Goal: Information Seeking & Learning: Learn about a topic

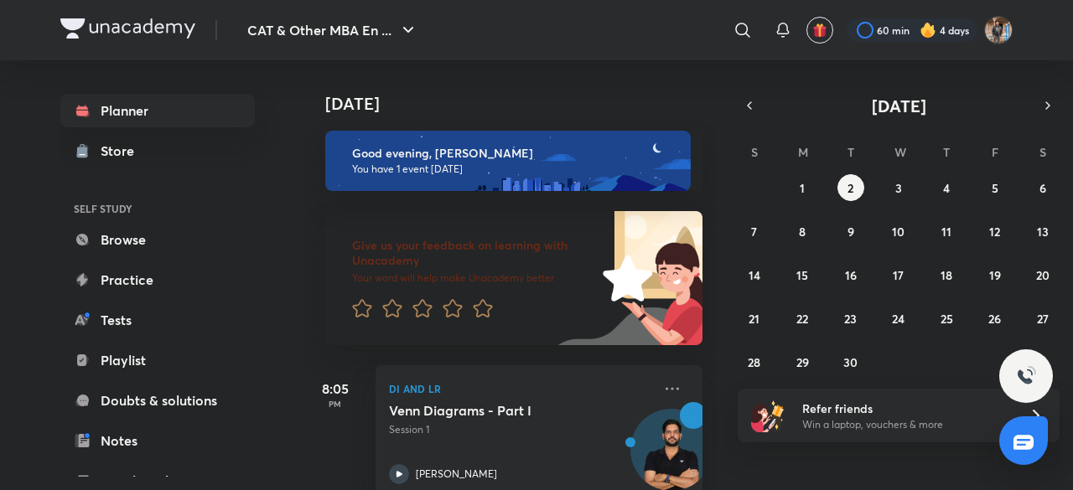
scroll to position [183, 0]
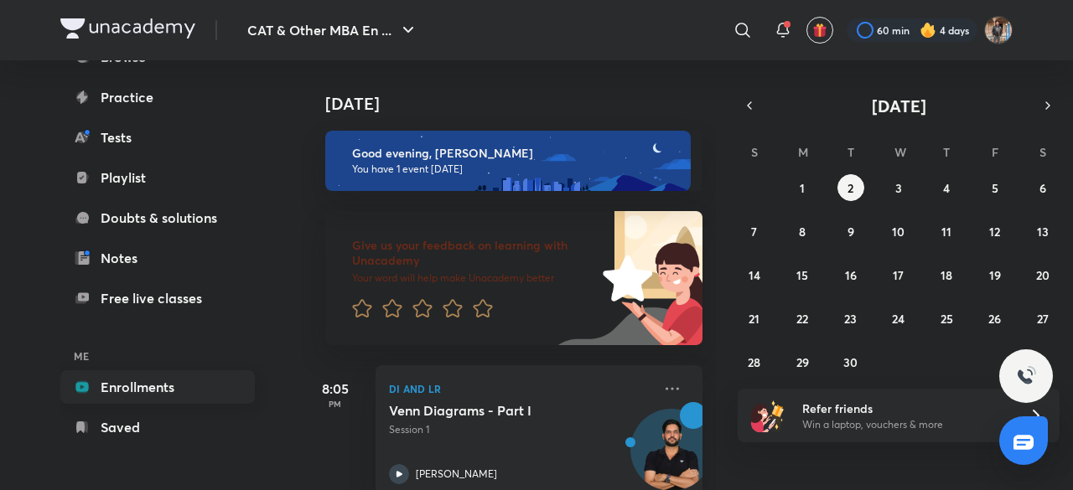
click at [98, 380] on link "Enrollments" at bounding box center [157, 388] width 194 height 34
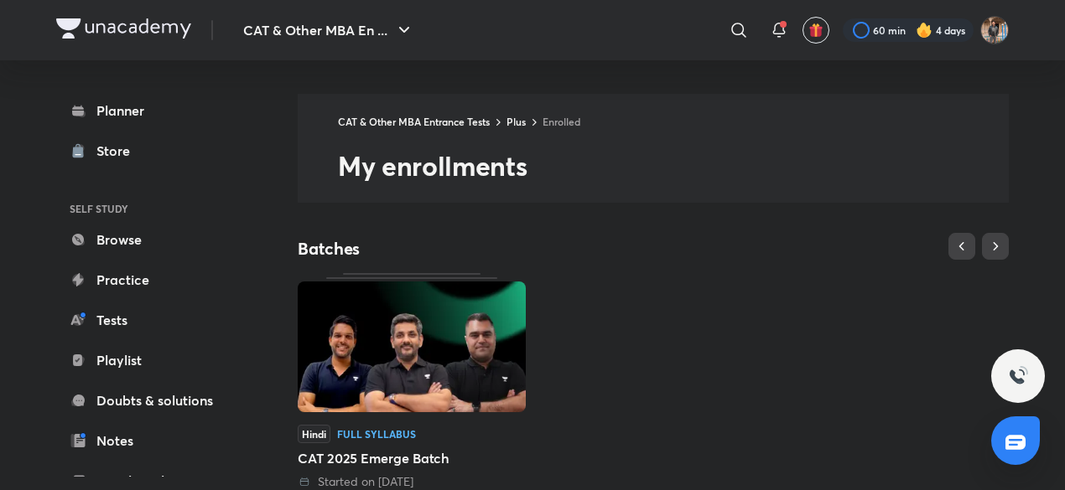
scroll to position [141, 0]
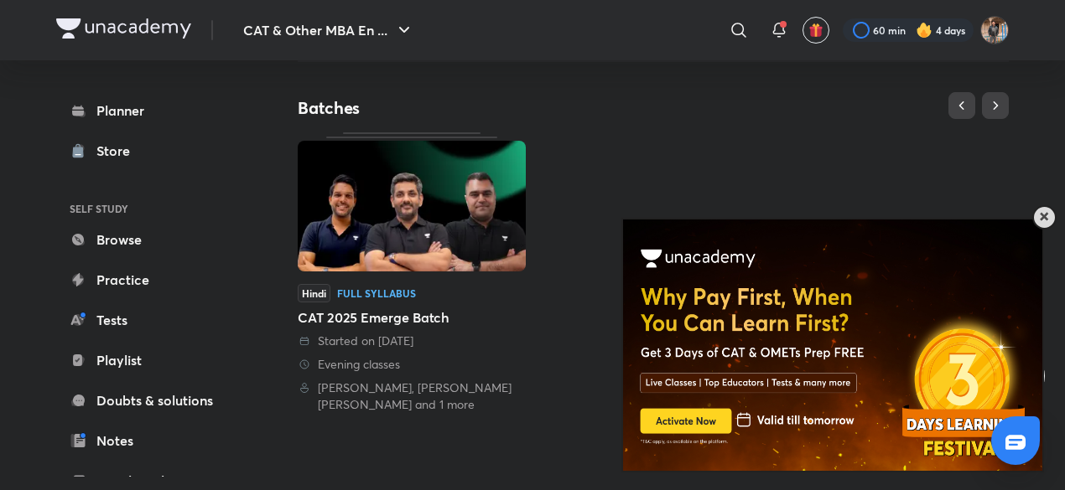
click at [1037, 216] on div at bounding box center [1044, 217] width 24 height 24
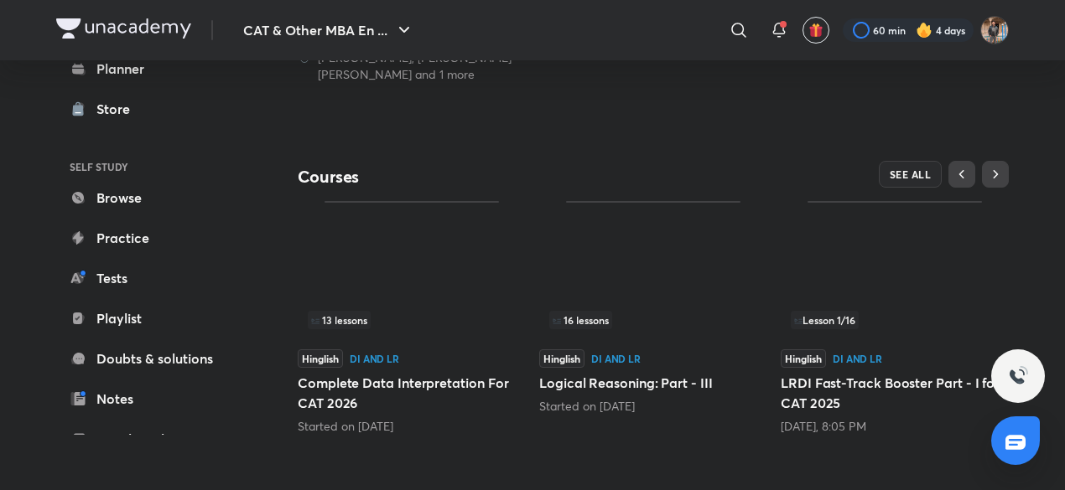
scroll to position [471, 0]
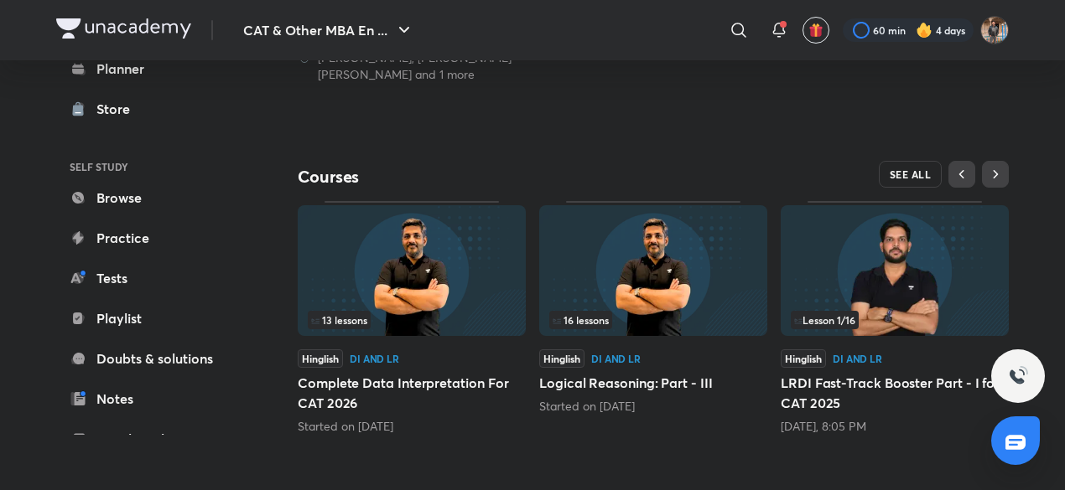
click at [902, 166] on button "SEE ALL" at bounding box center [911, 174] width 64 height 27
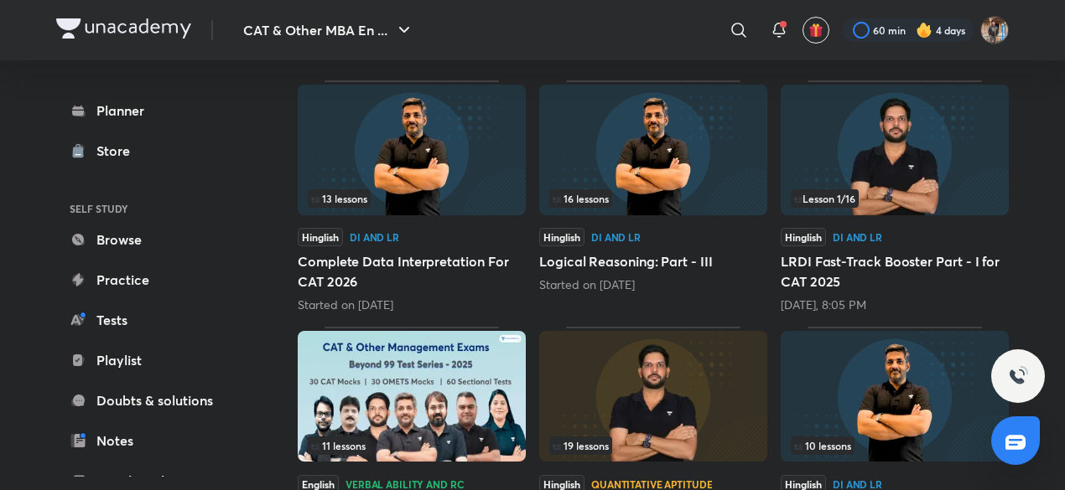
scroll to position [252, 0]
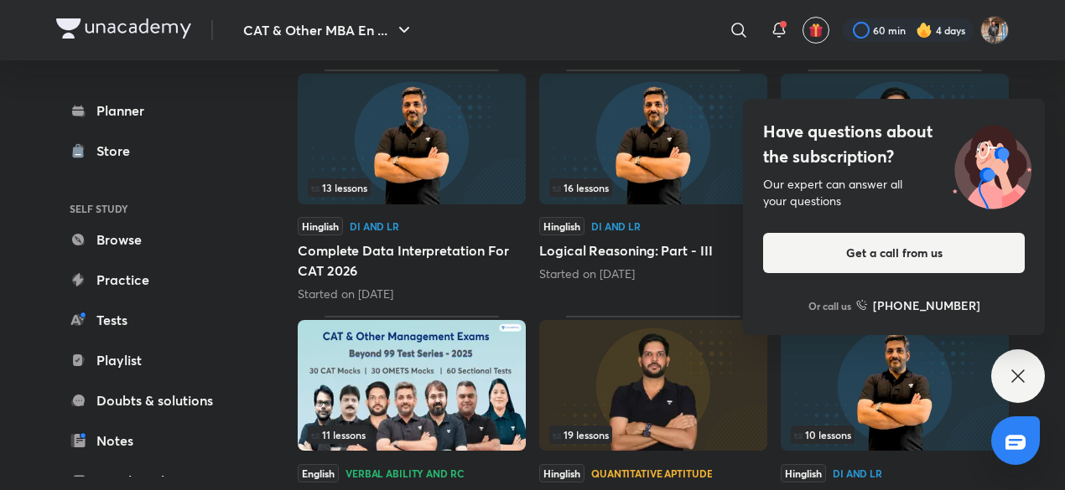
click at [1022, 381] on icon at bounding box center [1017, 376] width 13 height 13
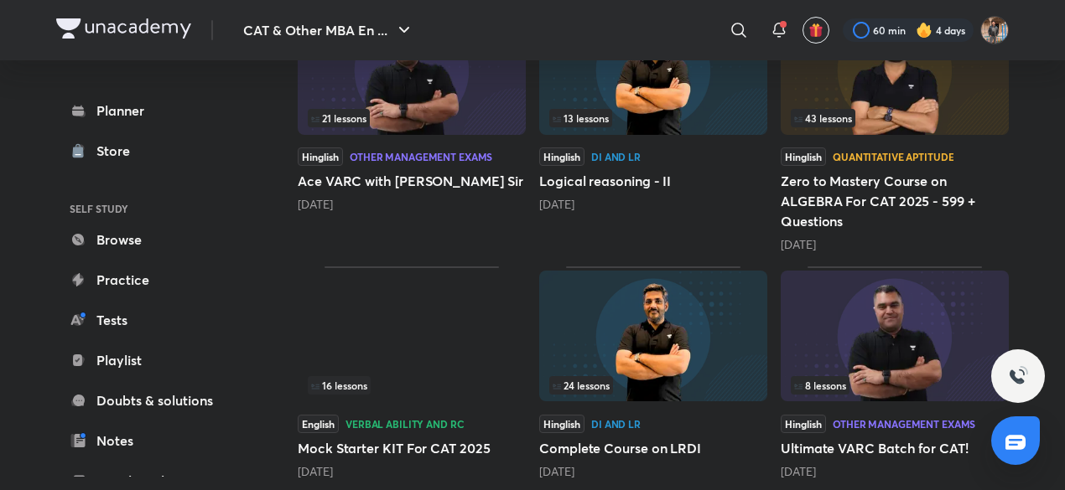
scroll to position [853, 0]
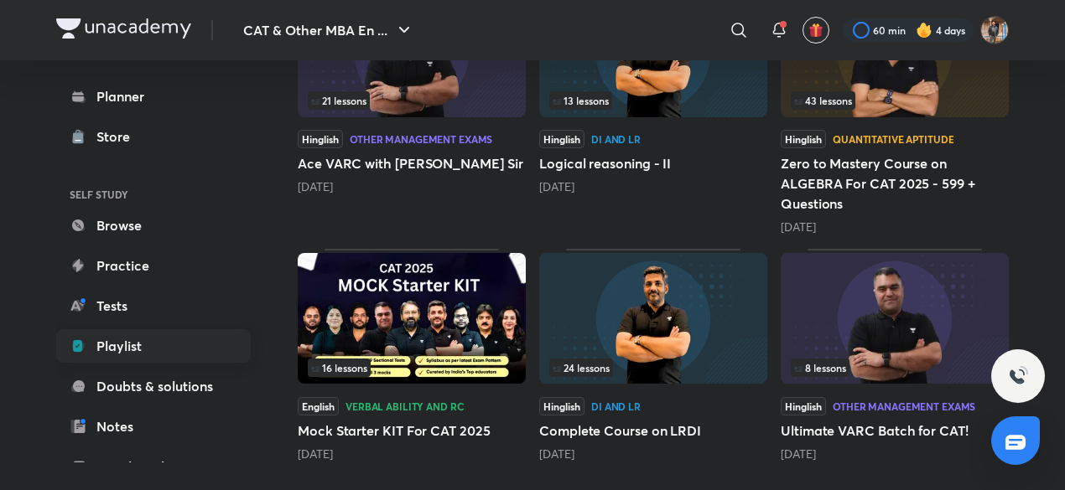
click at [184, 351] on link "Playlist" at bounding box center [153, 346] width 194 height 34
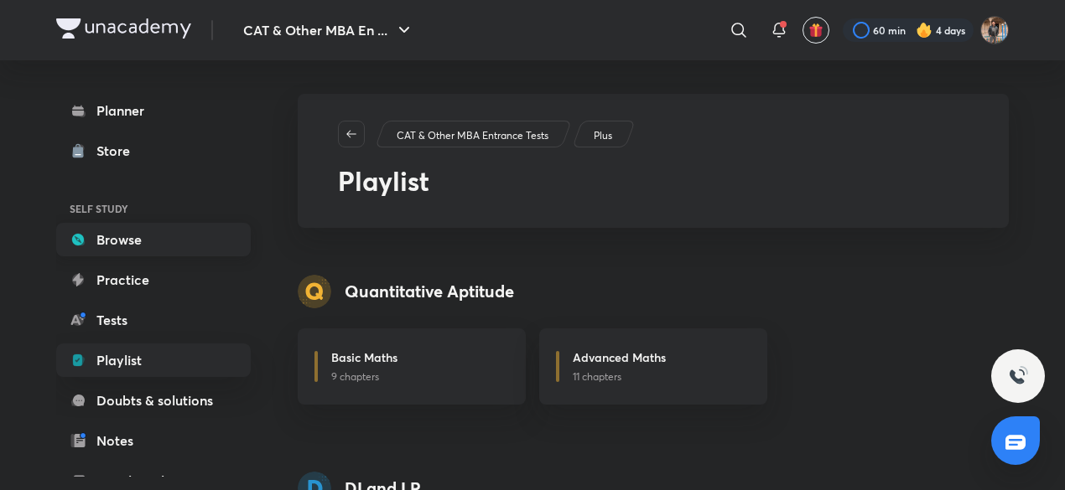
click at [186, 252] on link "Browse" at bounding box center [153, 240] width 194 height 34
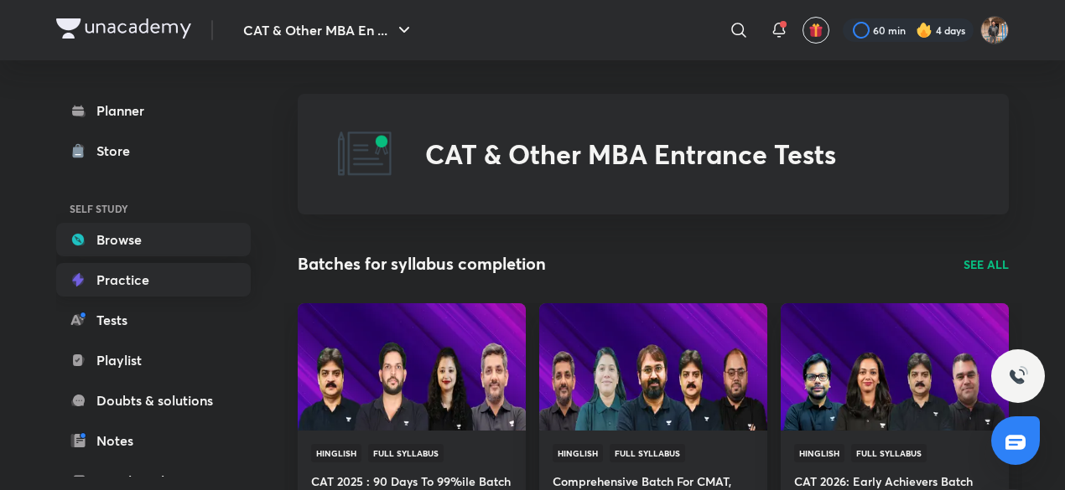
click at [188, 276] on link "Practice" at bounding box center [153, 280] width 194 height 34
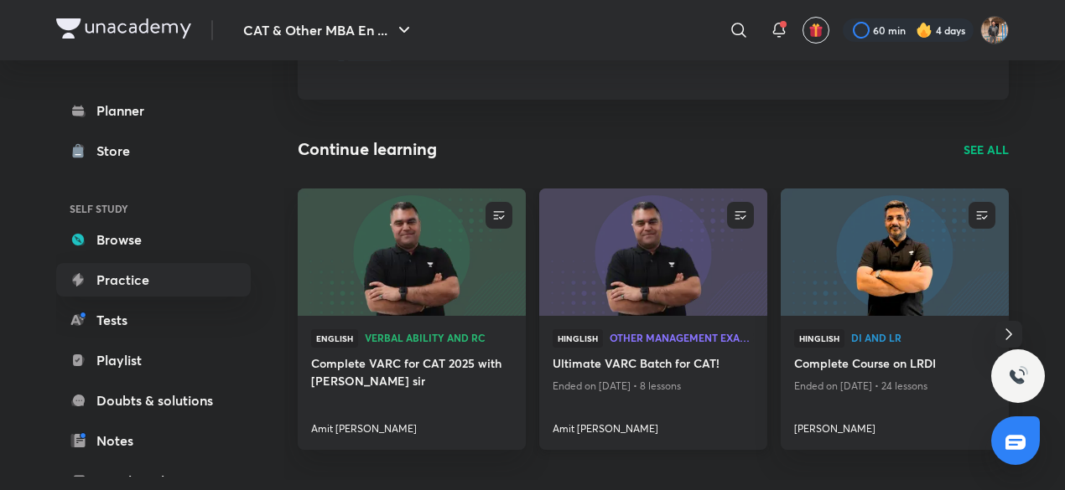
scroll to position [110, 0]
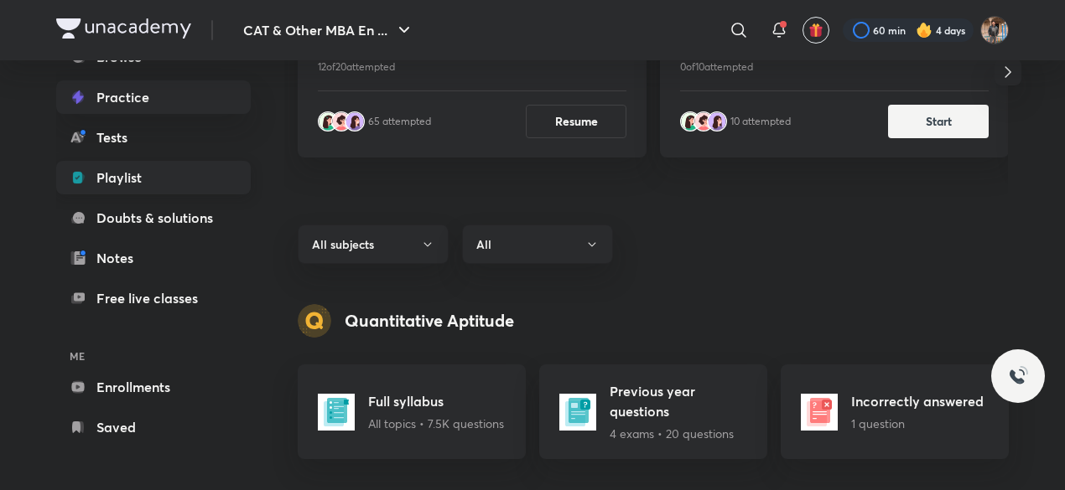
scroll to position [183, 0]
click at [126, 386] on link "Enrollments" at bounding box center [153, 388] width 194 height 34
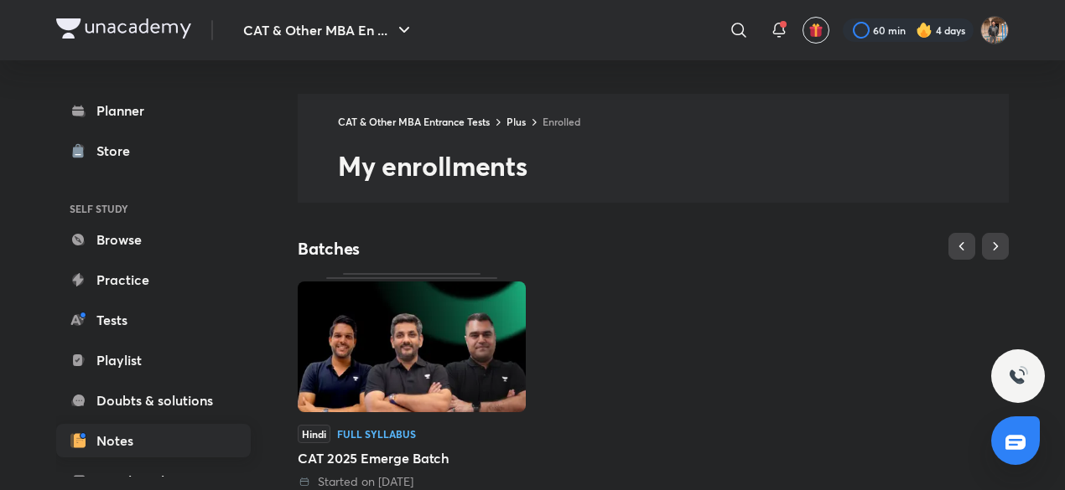
scroll to position [183, 0]
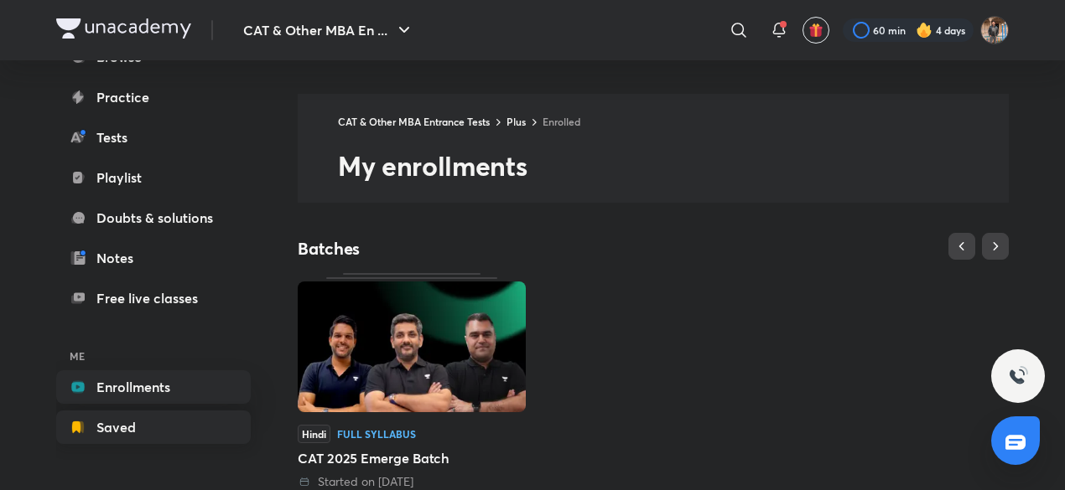
click at [106, 440] on link "Saved" at bounding box center [153, 428] width 194 height 34
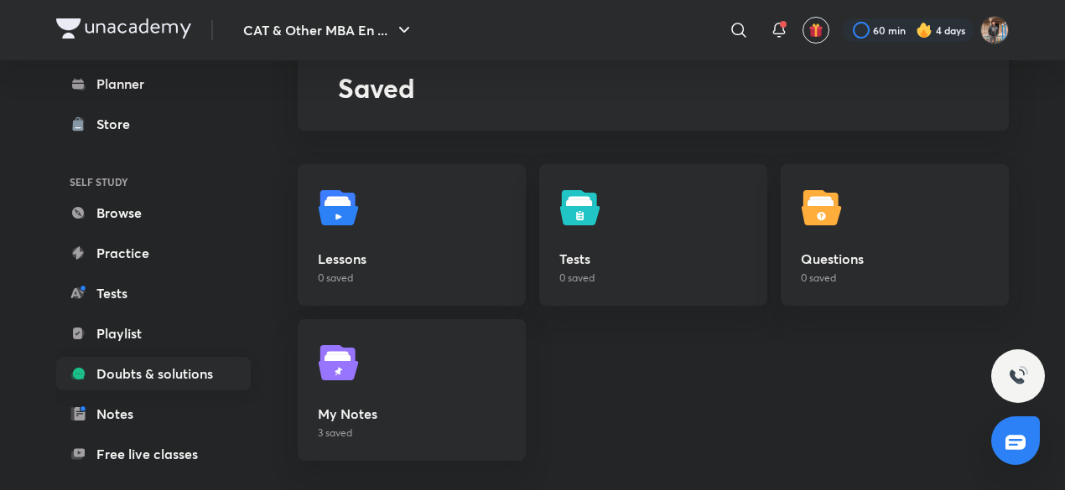
scroll to position [8, 0]
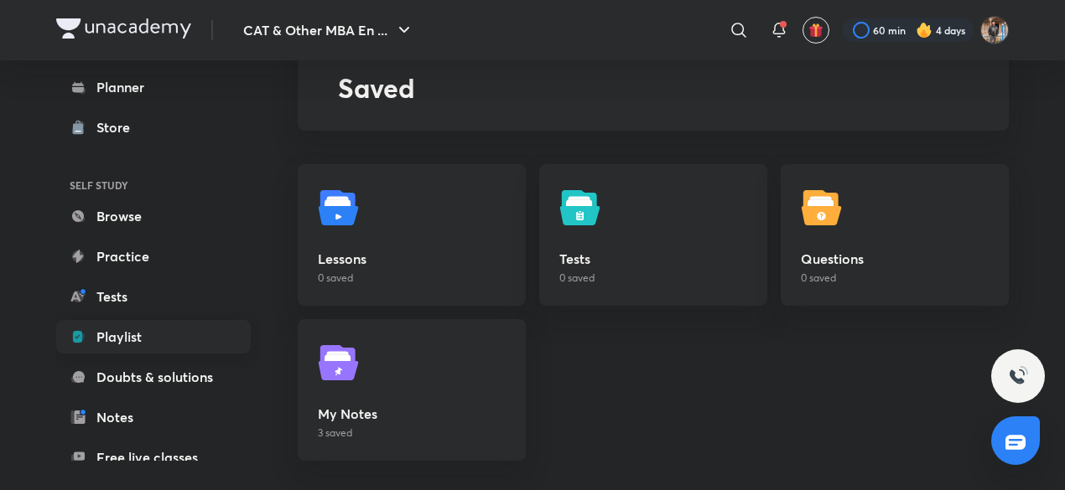
click at [179, 320] on link "Playlist" at bounding box center [153, 337] width 194 height 34
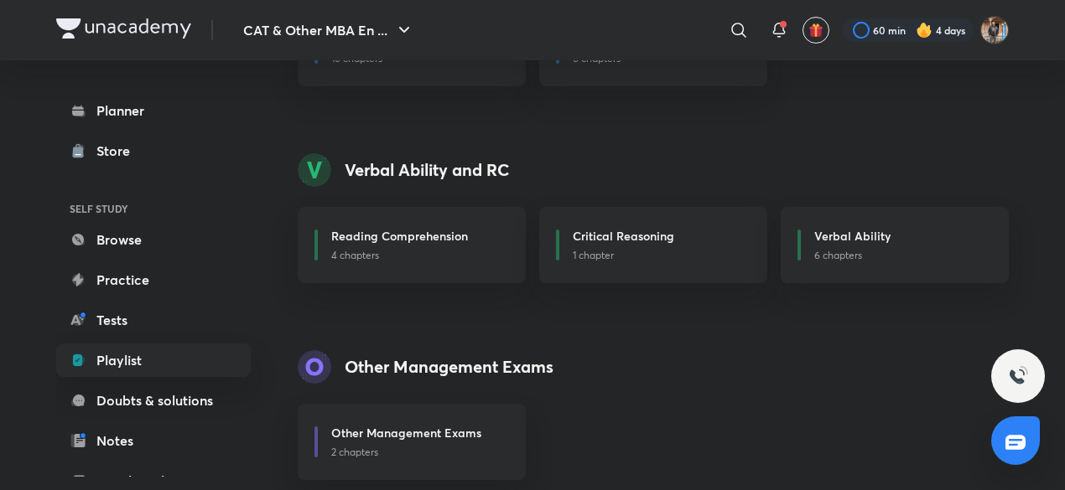
scroll to position [535, 0]
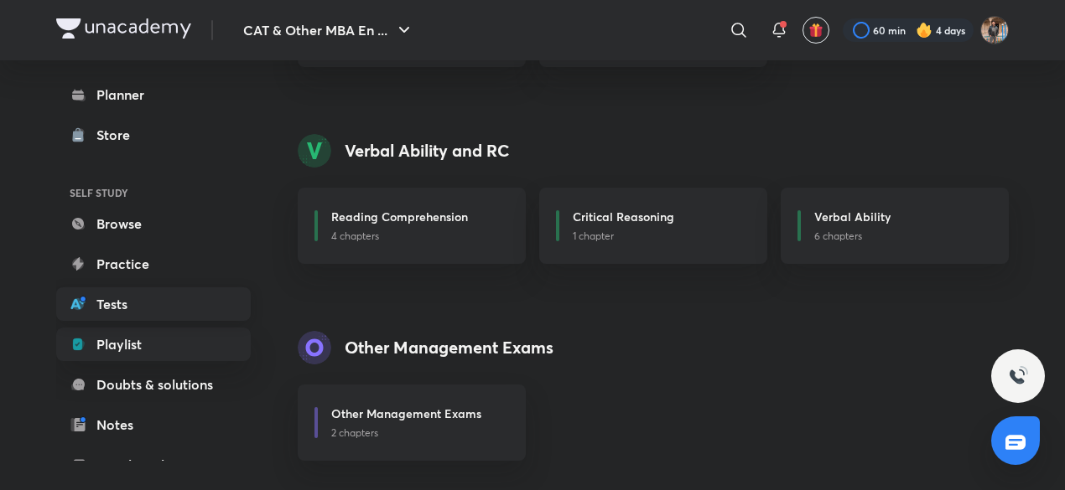
click at [141, 298] on link "Tests" at bounding box center [153, 305] width 194 height 34
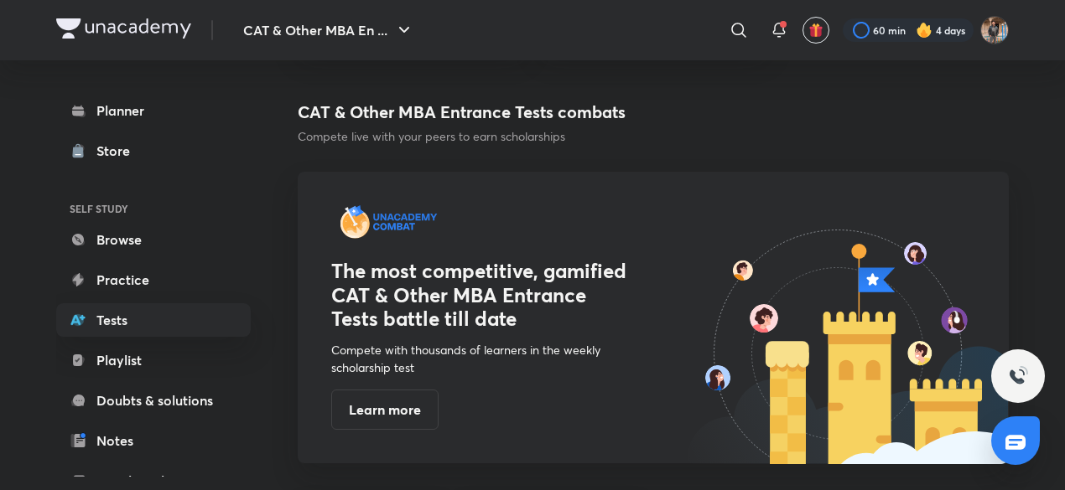
scroll to position [559, 0]
click at [193, 276] on link "Practice" at bounding box center [153, 280] width 194 height 34
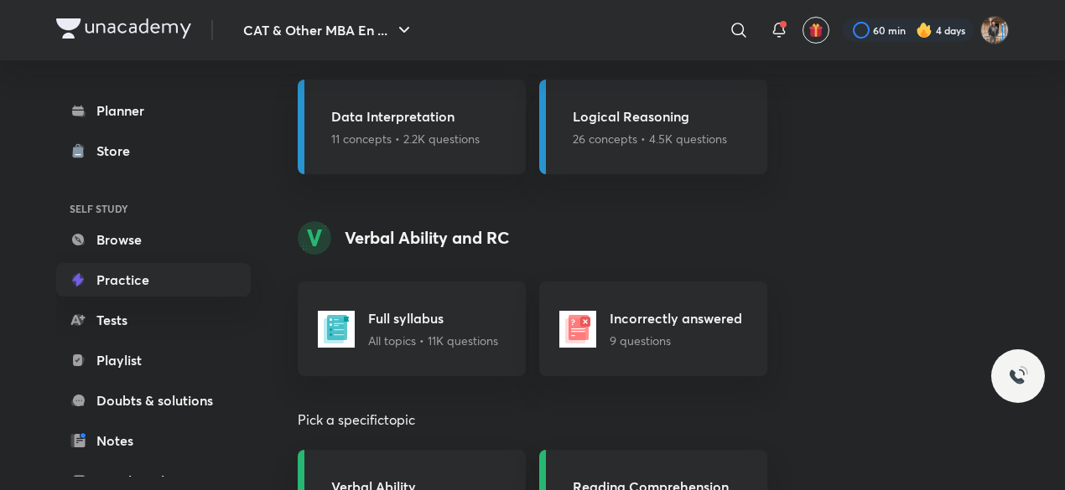
scroll to position [1287, 0]
click at [190, 225] on link "Browse" at bounding box center [153, 240] width 194 height 34
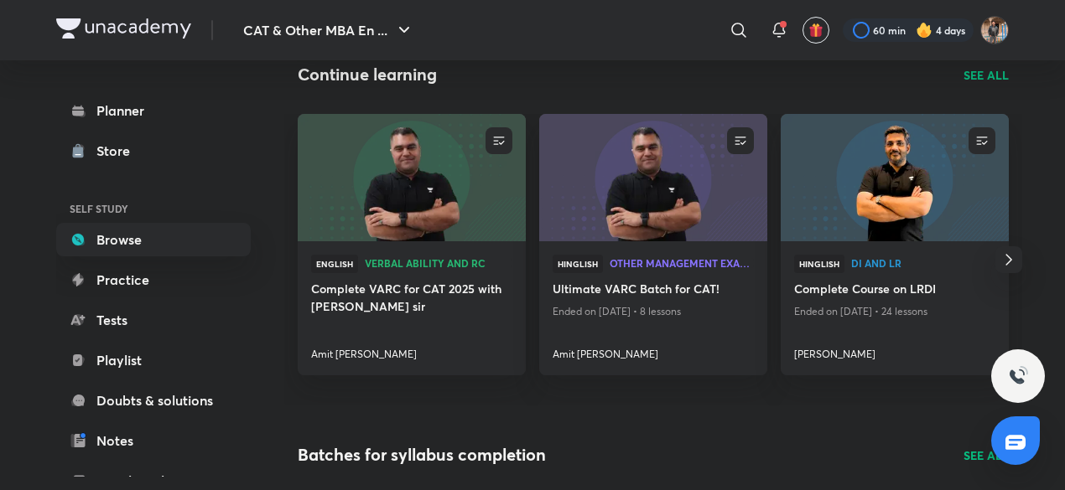
scroll to position [189, 0]
click at [403, 163] on img at bounding box center [411, 178] width 232 height 130
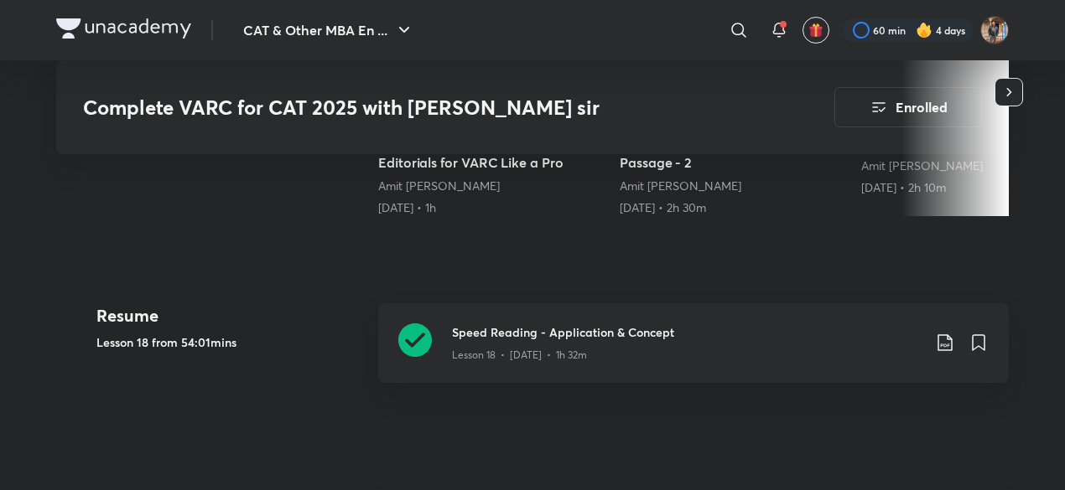
scroll to position [661, 0]
click at [414, 336] on icon at bounding box center [415, 340] width 34 height 34
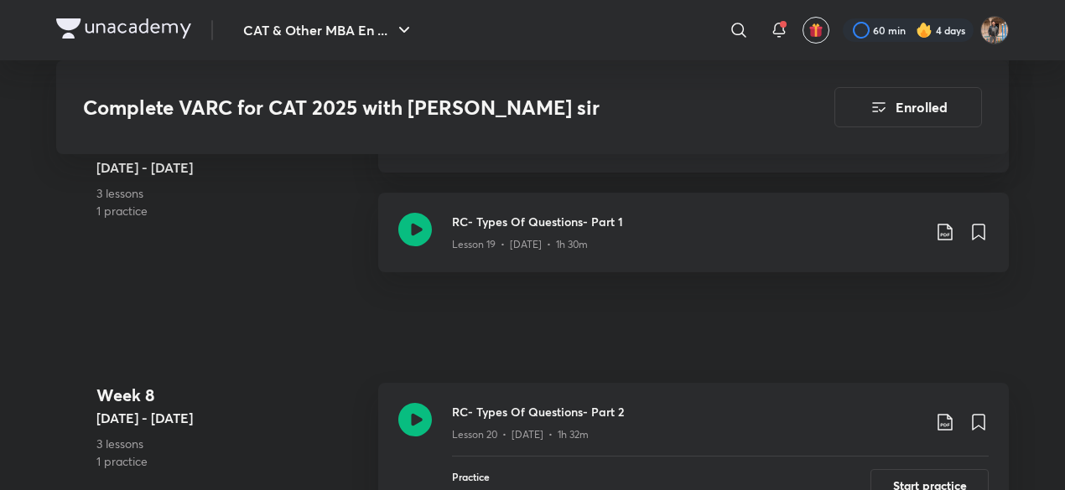
scroll to position [3306, 0]
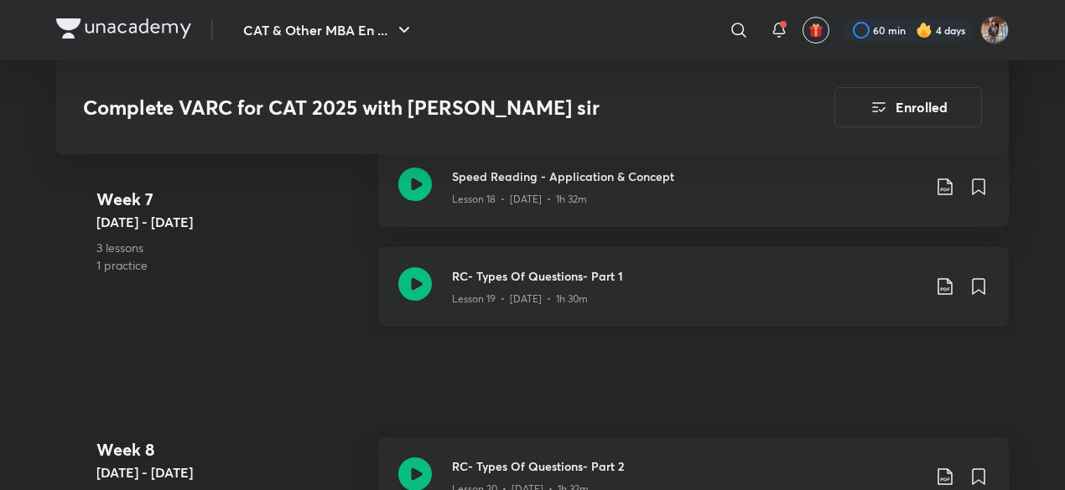
click at [939, 286] on icon at bounding box center [945, 287] width 20 height 20
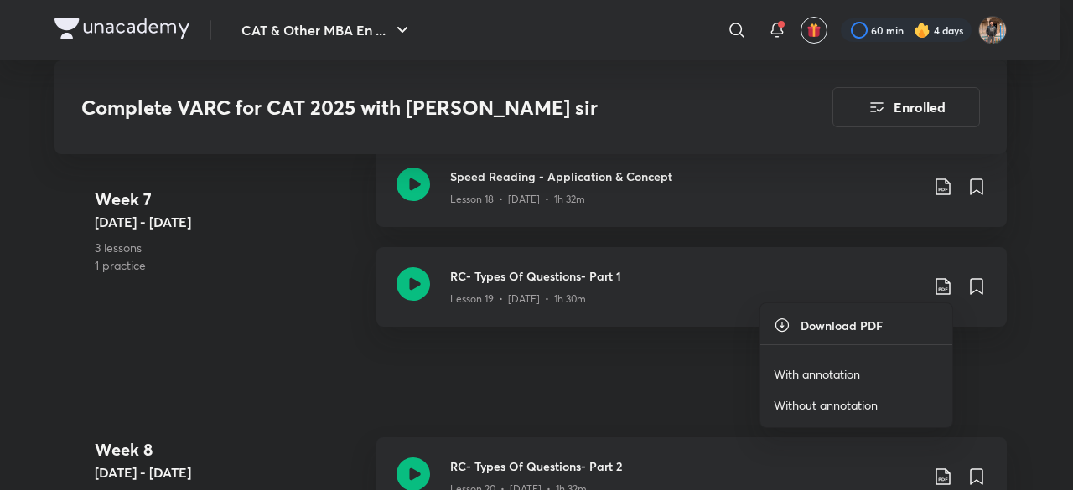
click at [870, 363] on li "With annotation" at bounding box center [856, 374] width 192 height 31
click at [854, 375] on p "With annotation" at bounding box center [817, 374] width 86 height 18
